Goal: Information Seeking & Learning: Learn about a topic

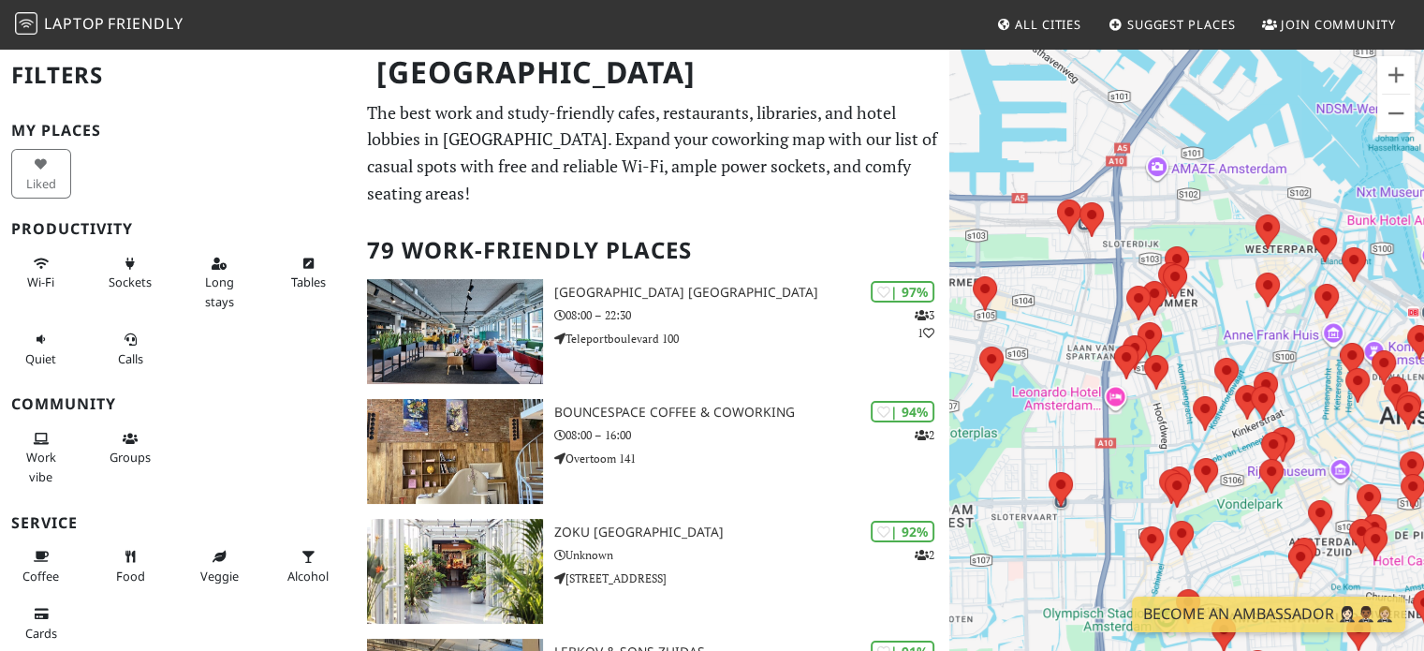
drag, startPoint x: 1193, startPoint y: 308, endPoint x: 1078, endPoint y: 332, distance: 117.7
click at [1078, 332] on div "To navigate, press the arrow keys." at bounding box center [1186, 372] width 475 height 651
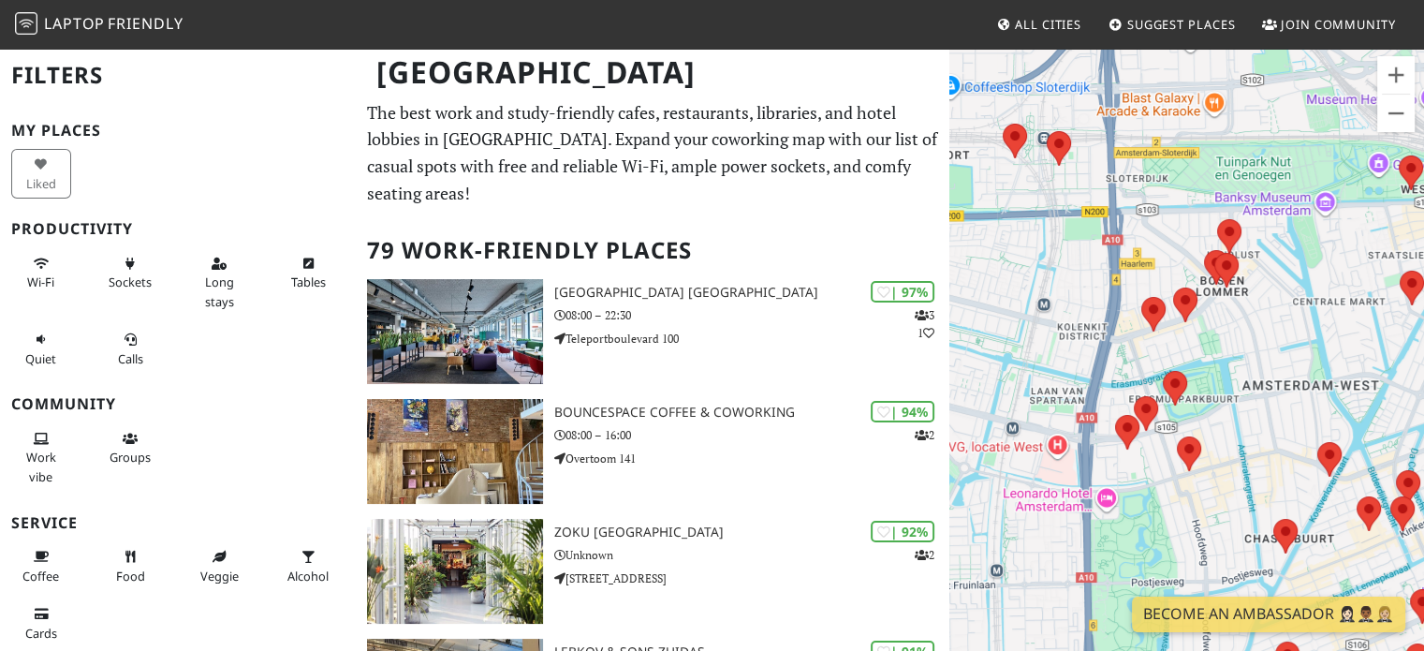
drag, startPoint x: 1237, startPoint y: 336, endPoint x: 1204, endPoint y: 351, distance: 36.9
click at [1204, 351] on div "To navigate, press the arrow keys." at bounding box center [1186, 372] width 475 height 651
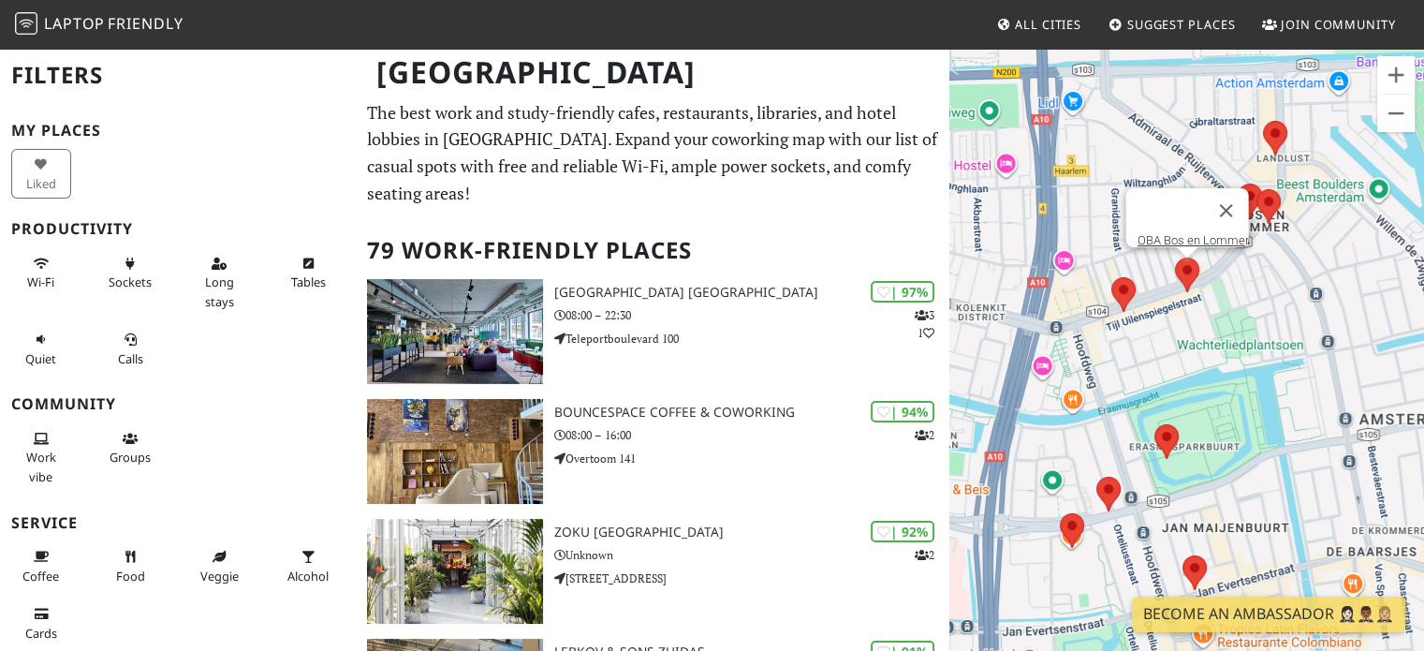
click at [1175, 257] on area at bounding box center [1175, 257] width 0 height 0
click at [1236, 192] on button "Close" at bounding box center [1225, 210] width 45 height 45
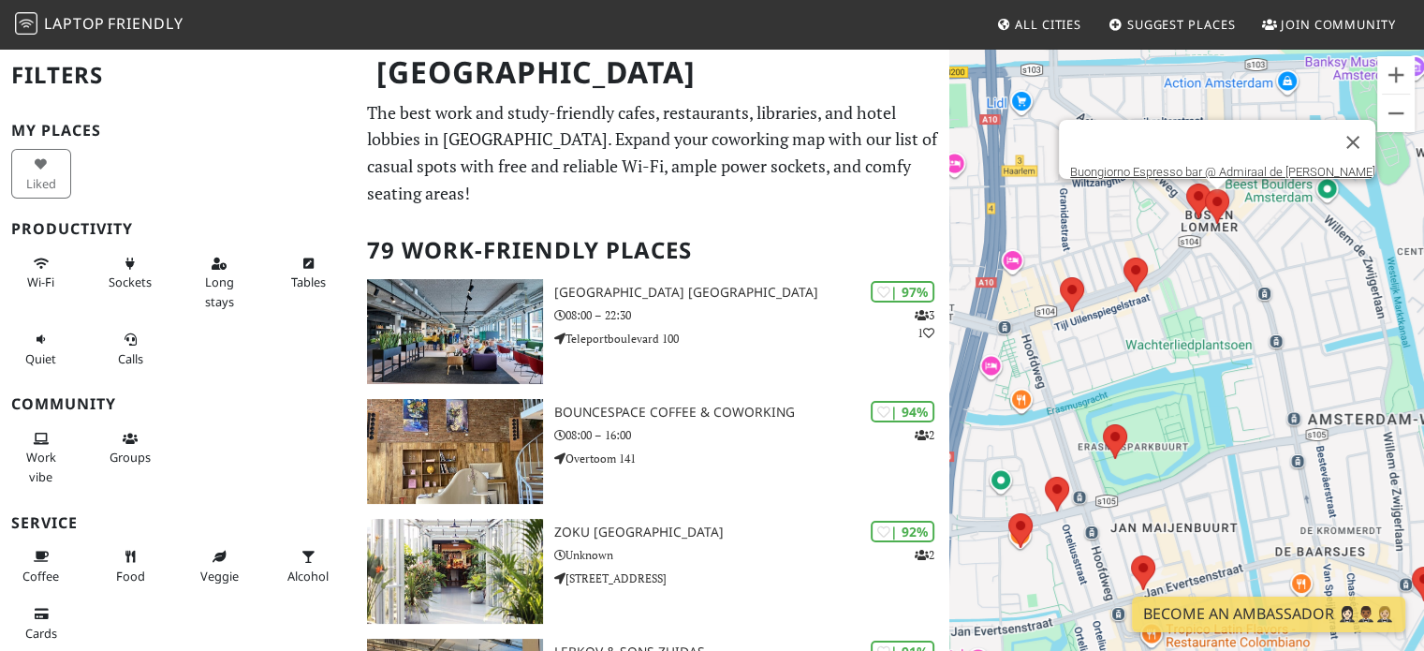
click at [1205, 189] on area at bounding box center [1205, 189] width 0 height 0
click at [1300, 288] on div "To navigate, press the arrow keys. Buongiorno Espresso bar @ Admiraal de Ruijte…" at bounding box center [1186, 372] width 475 height 651
click at [1330, 143] on button "Close" at bounding box center [1352, 142] width 45 height 45
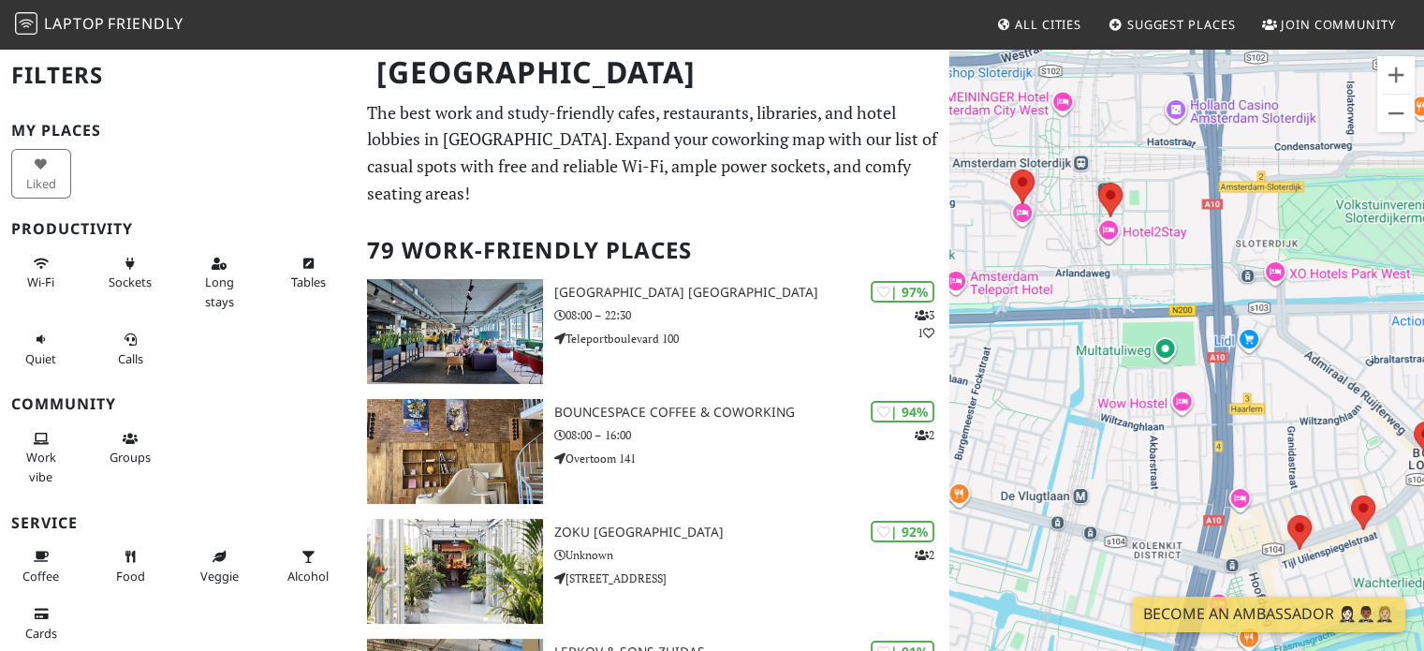
click at [1047, 381] on div "To navigate, press the arrow keys." at bounding box center [1186, 372] width 475 height 651
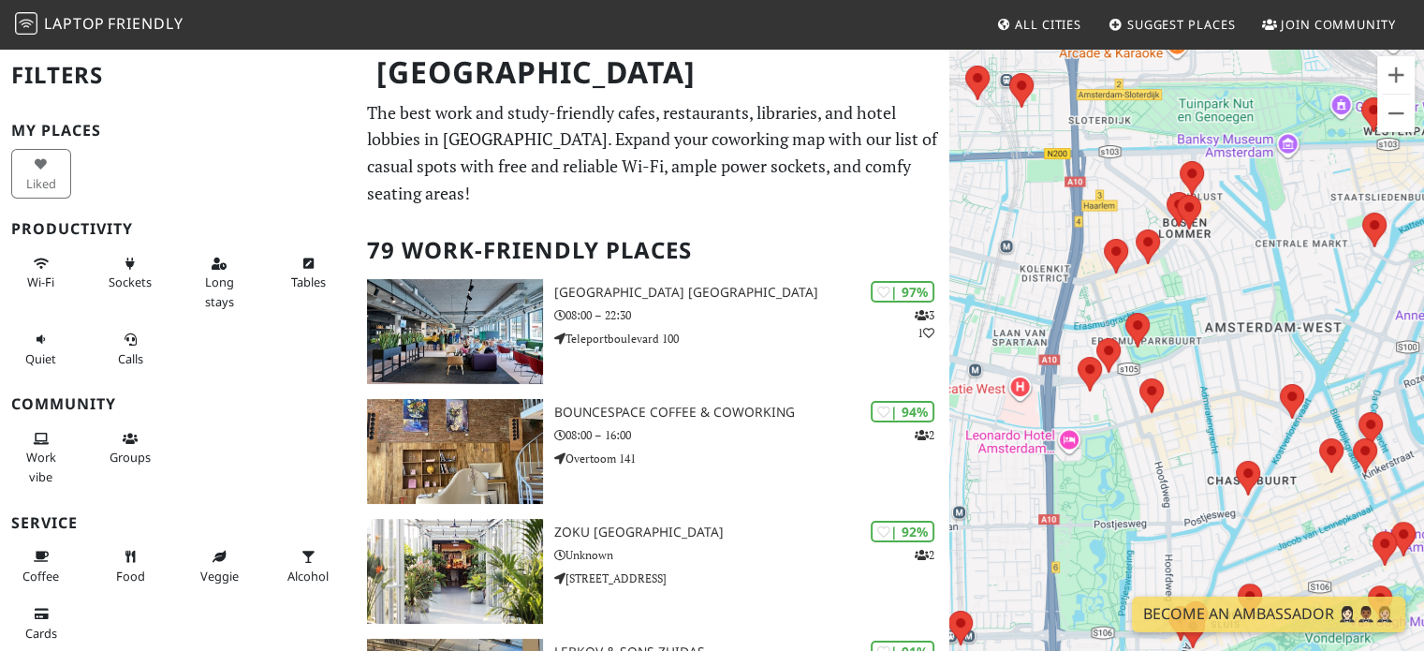
drag, startPoint x: 1111, startPoint y: 479, endPoint x: 1051, endPoint y: 284, distance: 204.6
click at [1051, 284] on div "To navigate, press the arrow keys." at bounding box center [1186, 372] width 475 height 651
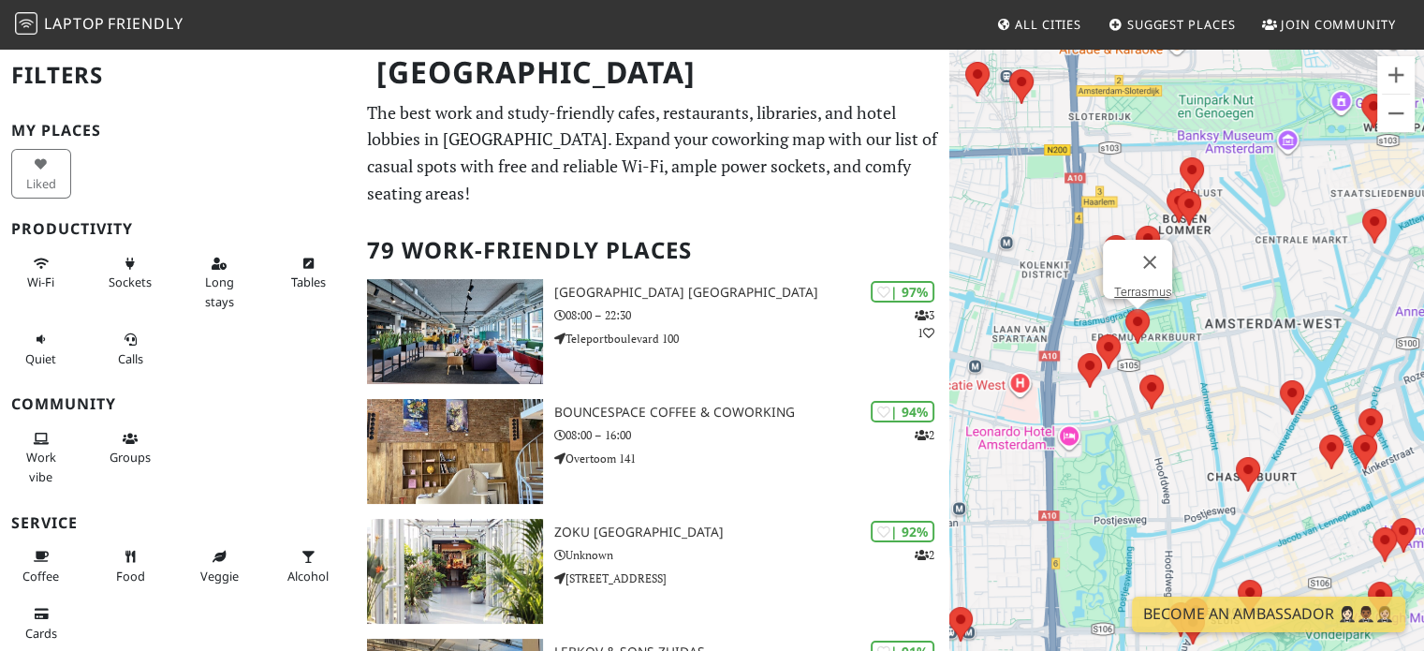
click at [1125, 309] on area at bounding box center [1125, 309] width 0 height 0
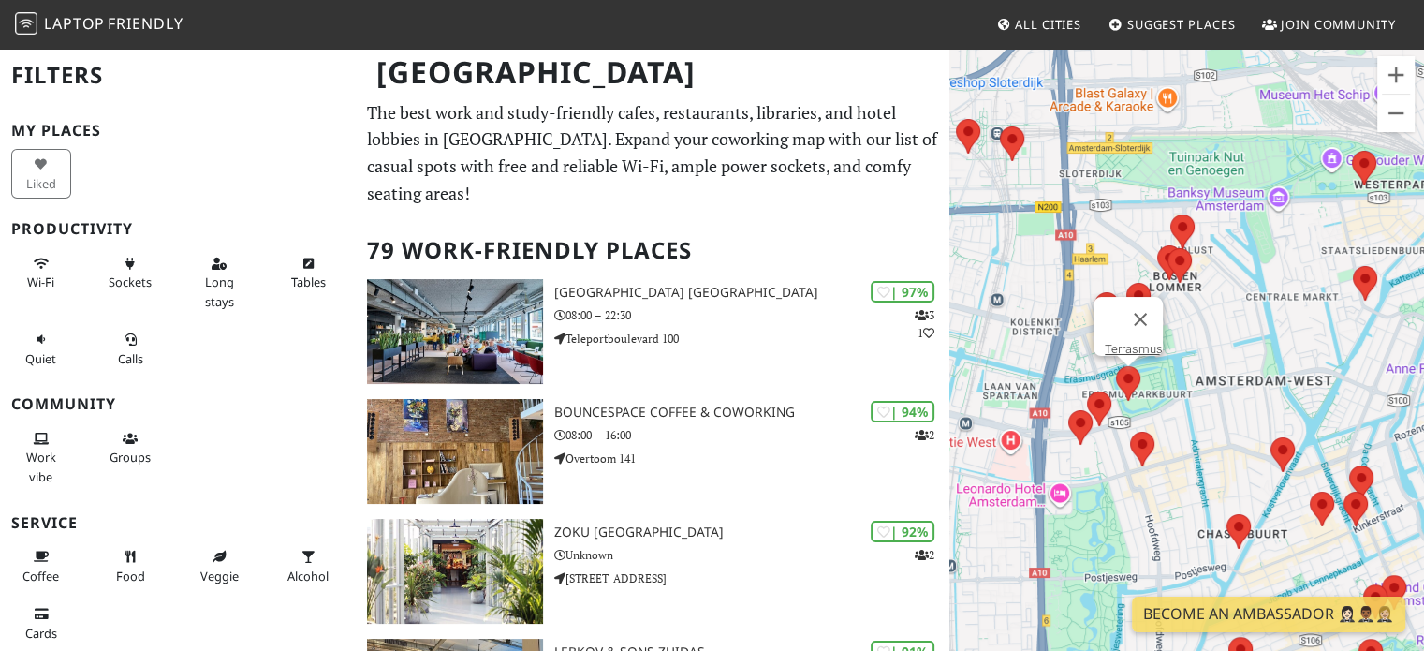
drag, startPoint x: 1060, startPoint y: 317, endPoint x: 958, endPoint y: 227, distance: 135.2
click at [958, 227] on div "To navigate, press the arrow keys. Terrasmus" at bounding box center [1186, 372] width 475 height 651
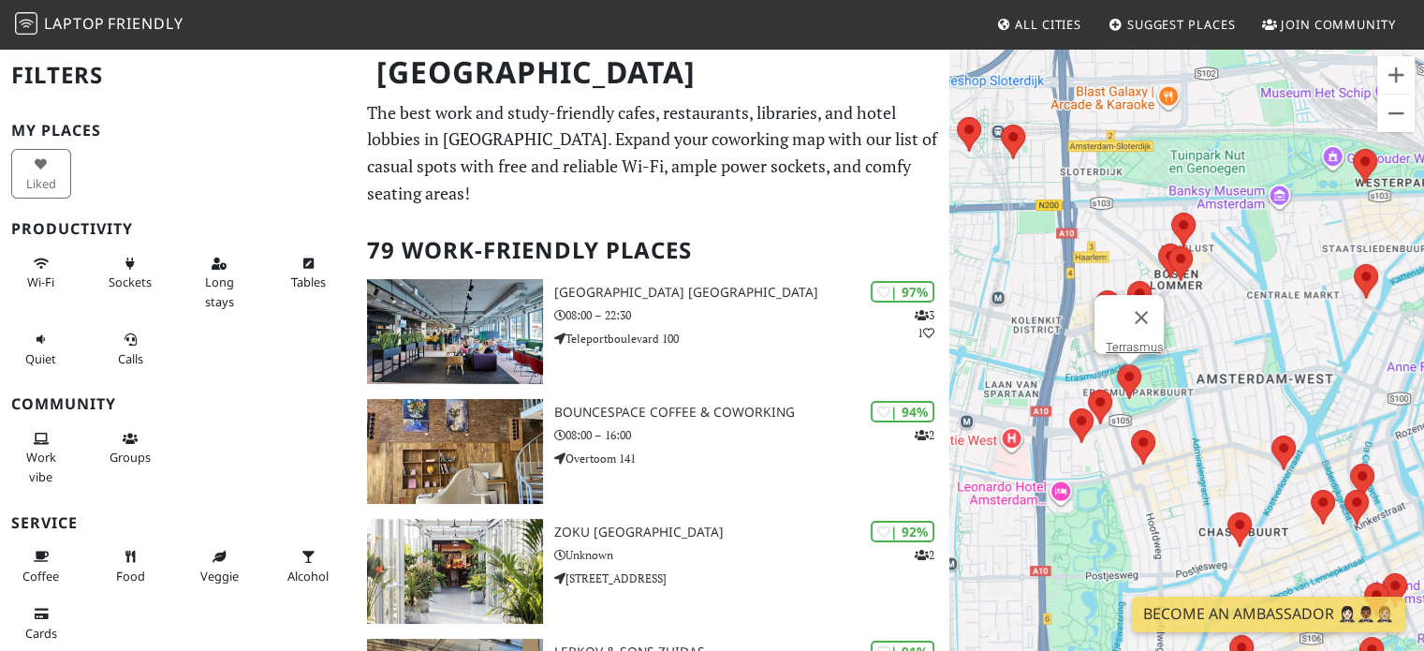
click at [1115, 384] on div "To navigate, press the arrow keys. Terrasmus" at bounding box center [1186, 372] width 475 height 651
click at [1088, 389] on area at bounding box center [1088, 389] width 0 height 0
click at [1089, 365] on link "Fox & Solo" at bounding box center [1104, 372] width 55 height 14
click at [1088, 389] on area at bounding box center [1088, 389] width 0 height 0
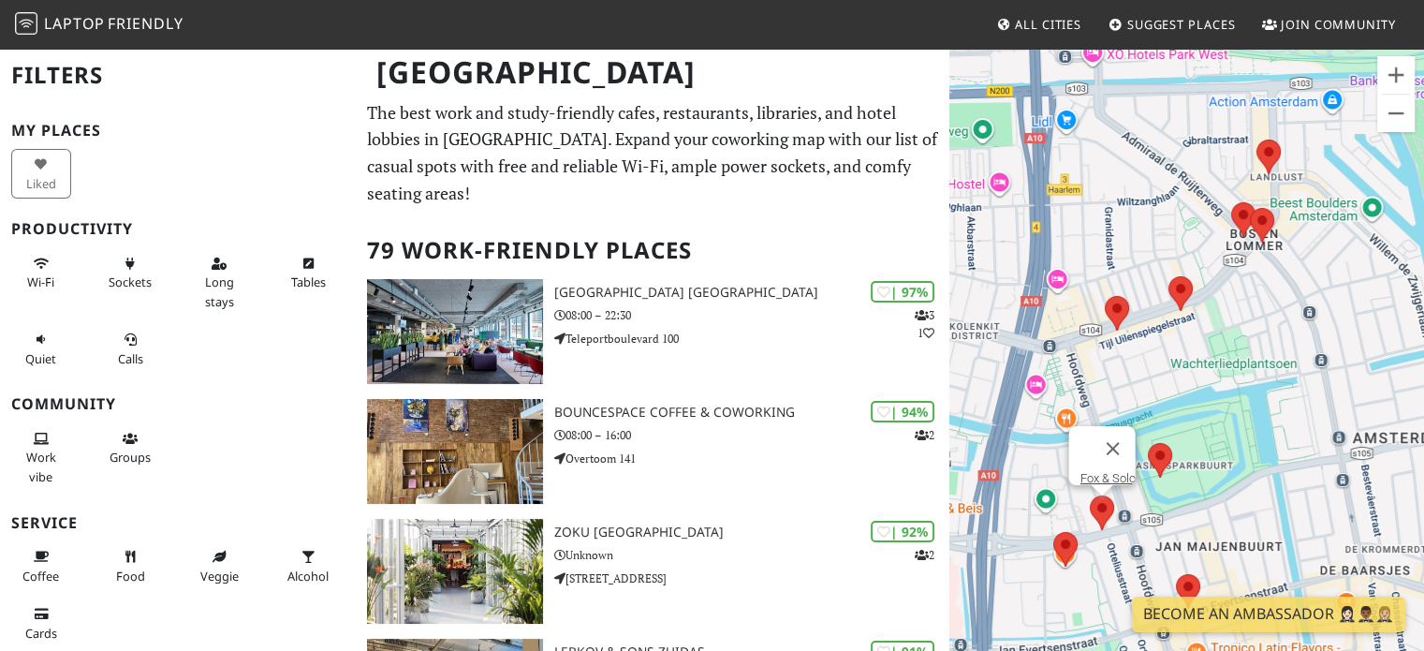
drag, startPoint x: 1194, startPoint y: 410, endPoint x: 1202, endPoint y: 358, distance: 52.0
click at [1202, 358] on div "To navigate, press the arrow keys. Fox & Solo" at bounding box center [1186, 372] width 475 height 651
click at [1053, 532] on area at bounding box center [1053, 532] width 0 height 0
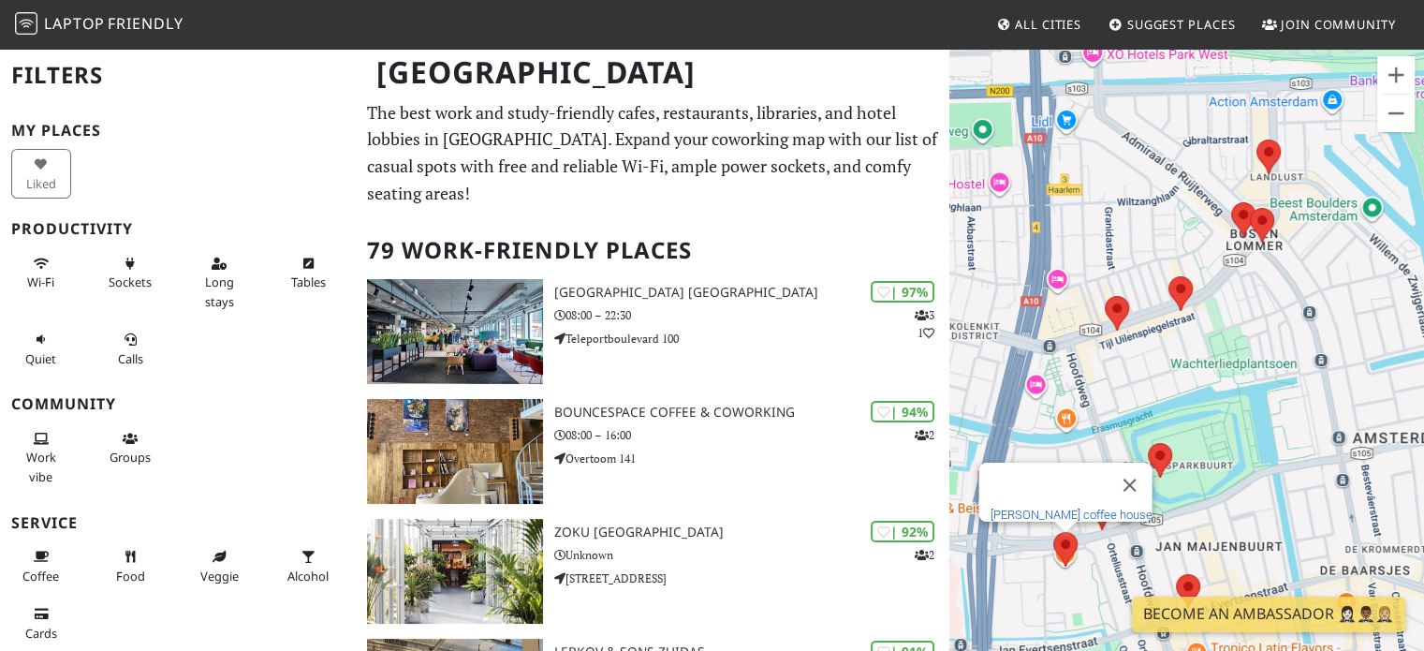
click at [1063, 507] on link "[PERSON_NAME] coffee house" at bounding box center [1070, 514] width 162 height 14
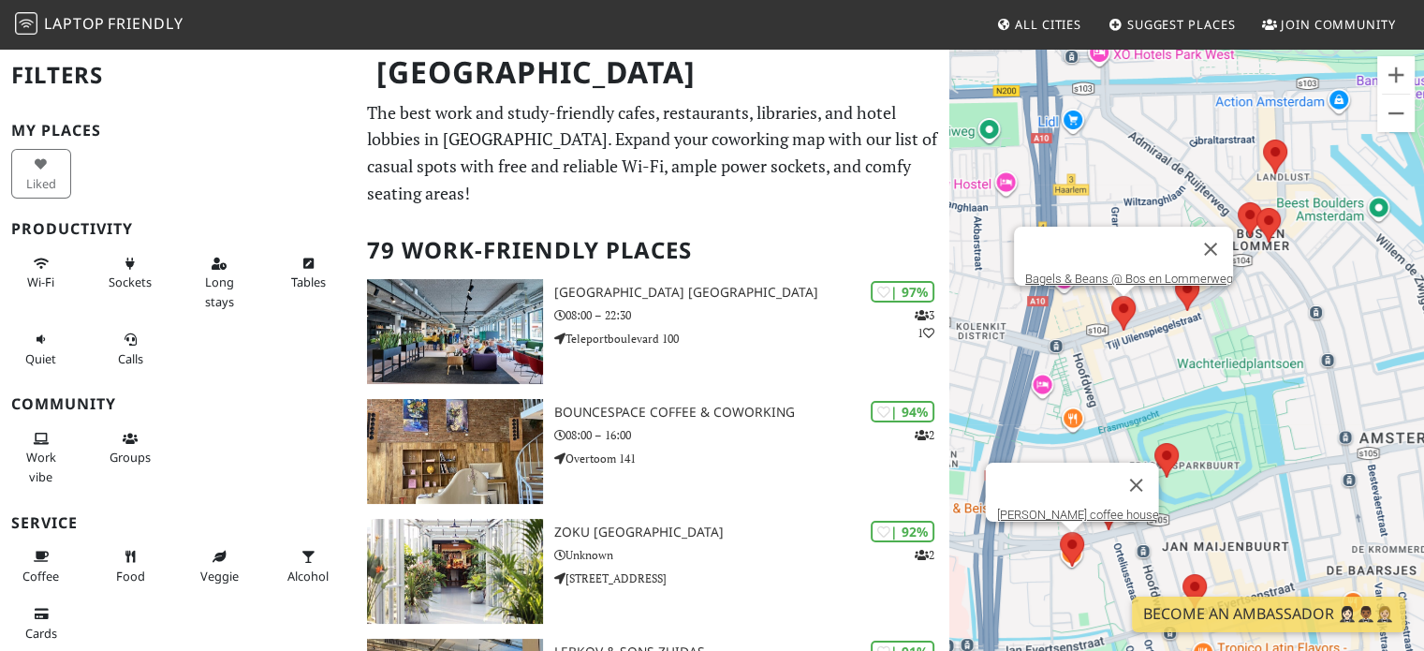
click at [1111, 296] on area at bounding box center [1111, 296] width 0 height 0
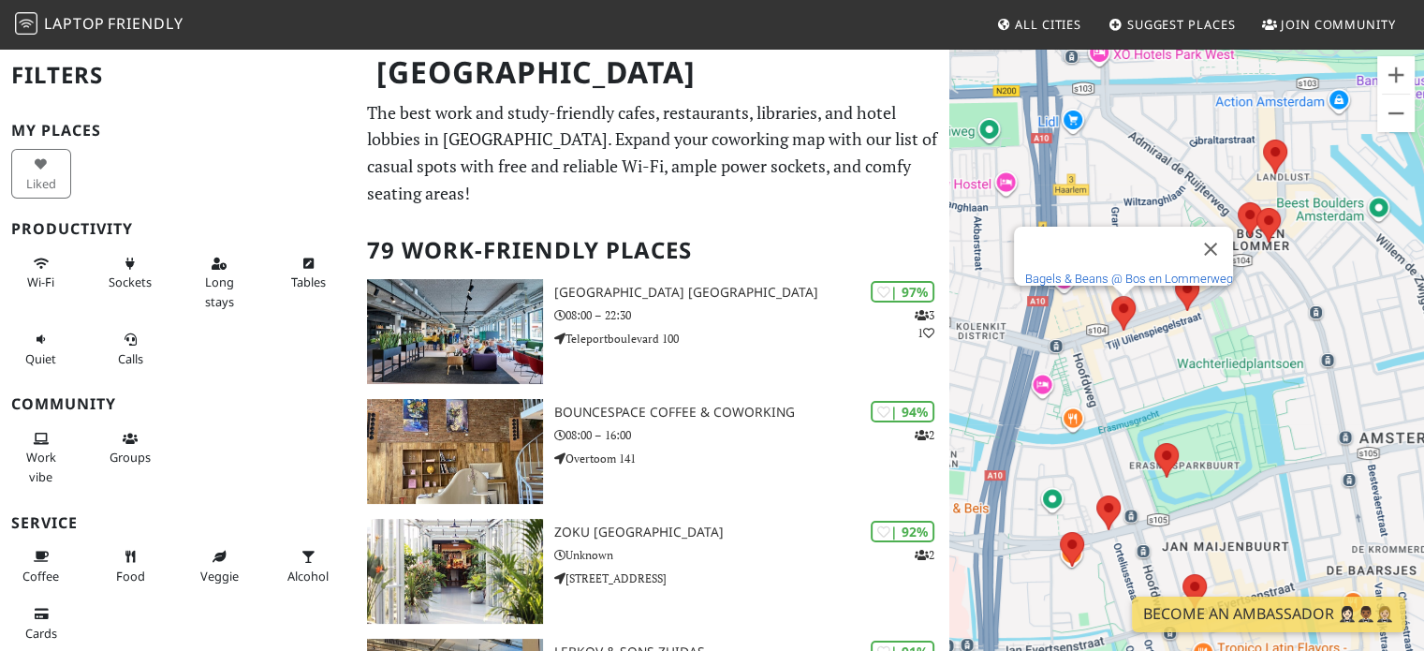
click at [1107, 273] on link "Bagels & Beans @ Bos en Lommerweg" at bounding box center [1129, 278] width 208 height 14
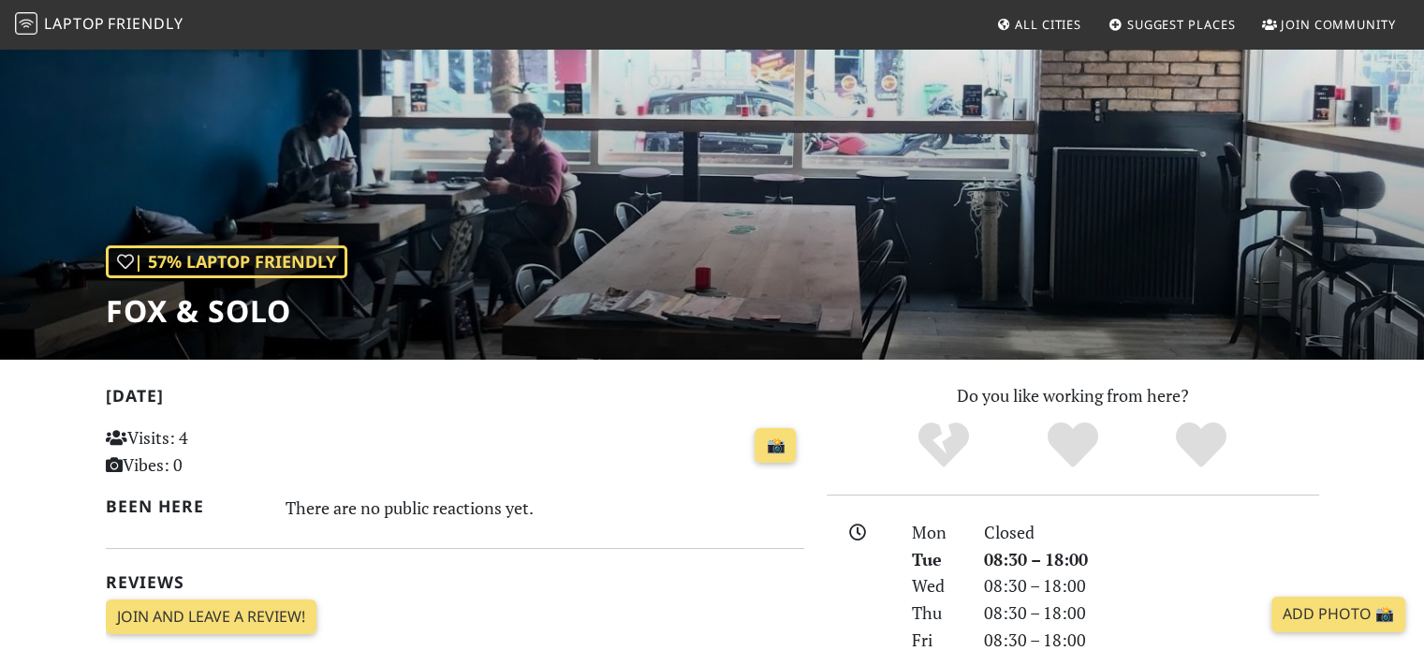
scroll to position [75, 0]
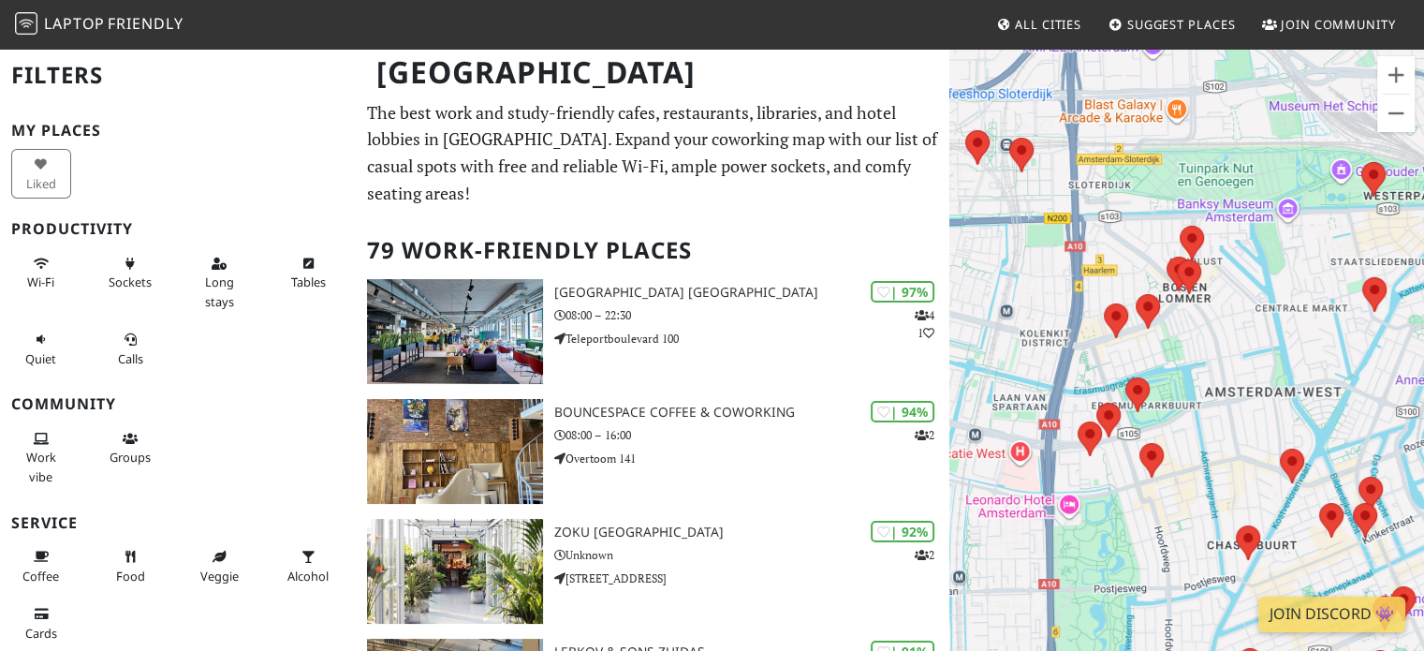
drag, startPoint x: 1133, startPoint y: 421, endPoint x: 983, endPoint y: 239, distance: 236.1
click at [983, 239] on div "To navigate, press the arrow keys." at bounding box center [1186, 372] width 475 height 651
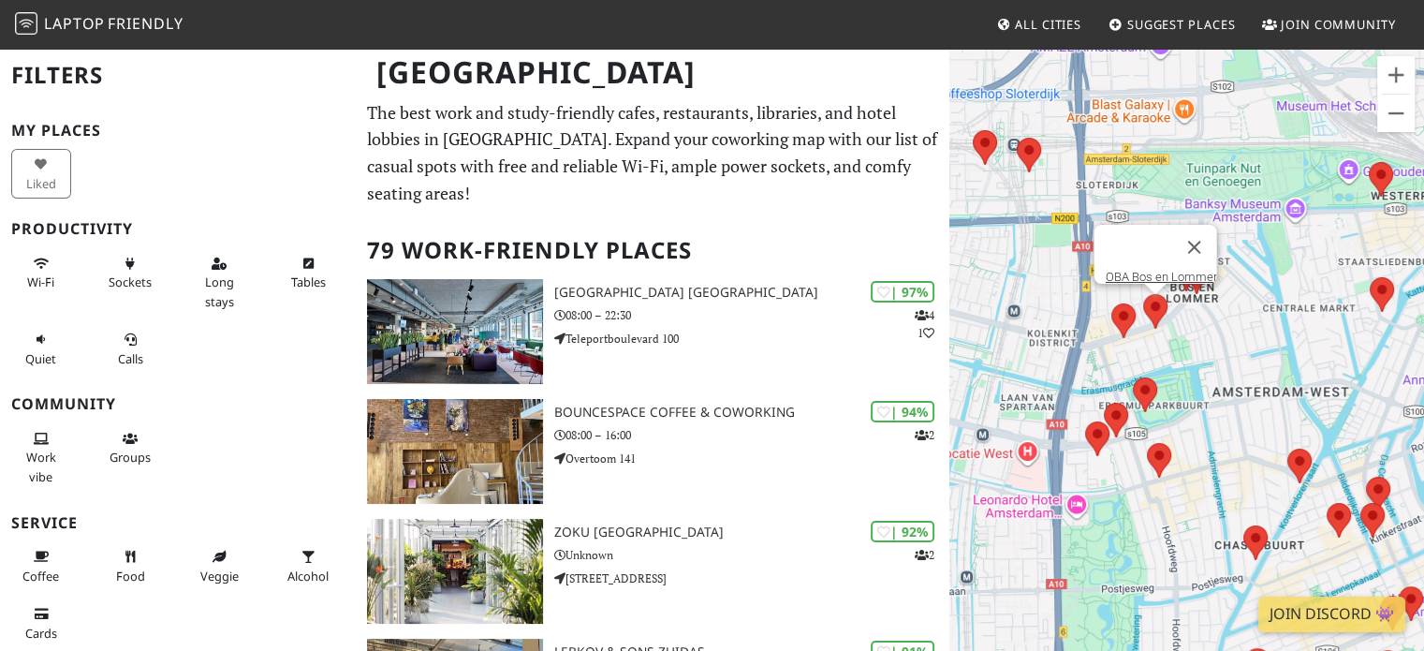
click at [1143, 294] on area at bounding box center [1143, 294] width 0 height 0
click at [1121, 270] on link "OBA Bos en Lommer" at bounding box center [1159, 277] width 111 height 14
